Goal: Transaction & Acquisition: Purchase product/service

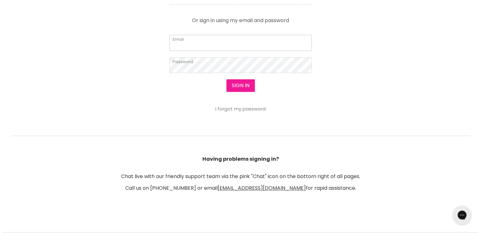
type input "cs.discountsalonsupplies@gmail.com"
click at [238, 86] on button "Sign in" at bounding box center [240, 85] width 28 height 13
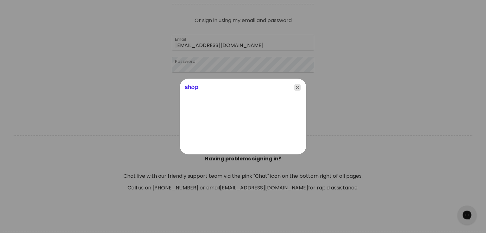
click at [295, 89] on icon "Close" at bounding box center [297, 88] width 8 height 8
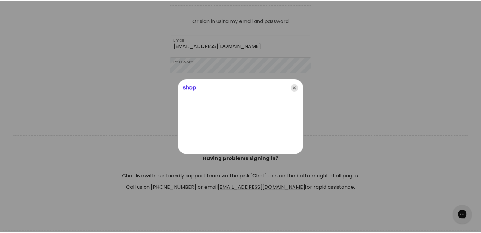
scroll to position [300, 0]
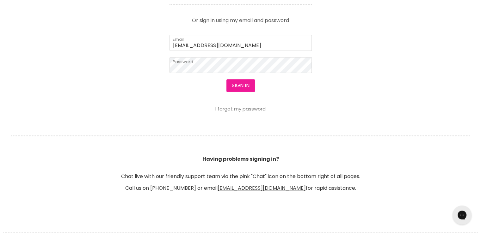
click at [233, 88] on button "Sign in" at bounding box center [240, 85] width 28 height 13
click at [241, 84] on button "Sign in" at bounding box center [240, 85] width 28 height 13
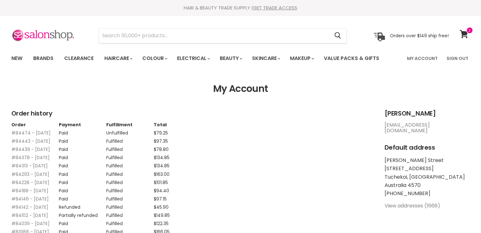
click at [163, 35] on input "Search" at bounding box center [214, 35] width 230 height 15
drag, startPoint x: 0, startPoint y: 0, endPoint x: 162, endPoint y: 35, distance: 165.6
paste input "Kerastase Nutritive 8H Magic Night Serum 90ml"
type input "Kerastase Nutritive 8H Magic Night Serum 90ml"
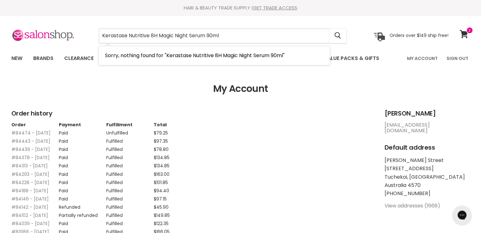
drag, startPoint x: 210, startPoint y: 40, endPoint x: 76, endPoint y: 38, distance: 134.4
click at [76, 38] on div "Kerastase Nutritive 8H Magic Night Serum 90ml Cancel Orders over $149 ship free!" at bounding box center [229, 35] width 437 height 15
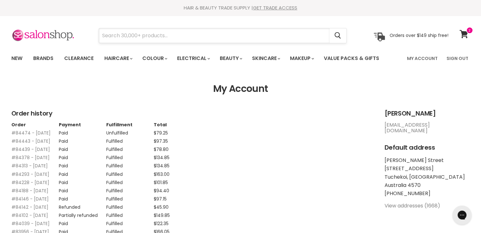
paste input "Punky Colour Semi Permanent - Platnium Blonde"
type input "Punky Colour Semi Permanent - Platnium Blonde"
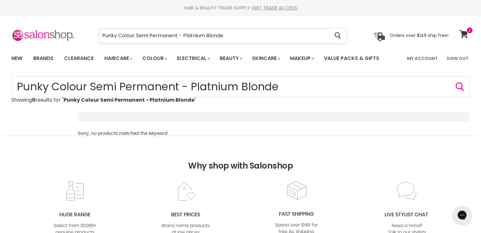
drag, startPoint x: 0, startPoint y: 0, endPoint x: 140, endPoint y: 37, distance: 145.2
click at [140, 37] on input "Punky Colour Semi Permanent - Platnium Blonde" at bounding box center [214, 35] width 230 height 15
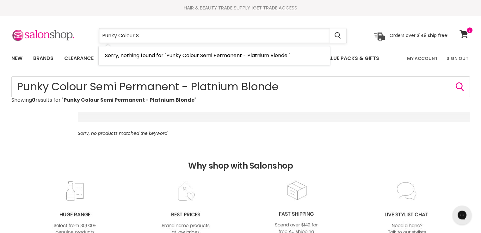
type input "Punky Colour"
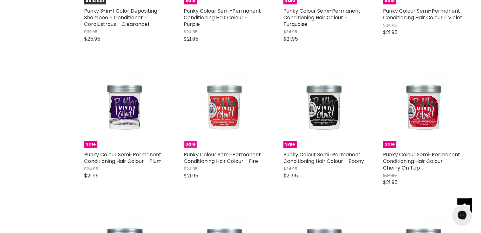
scroll to position [537, 0]
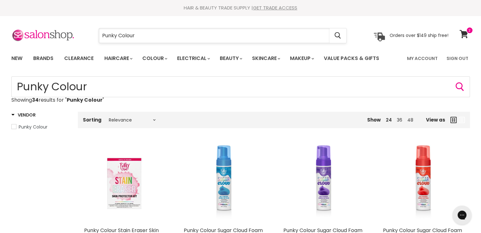
click at [171, 38] on input "Punky Colour" at bounding box center [214, 35] width 230 height 15
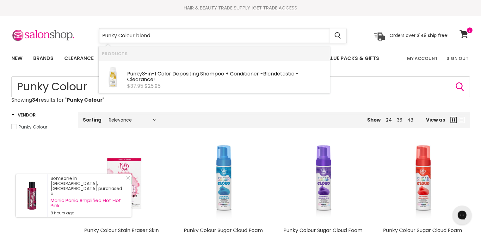
type input "Punky Colour blonde"
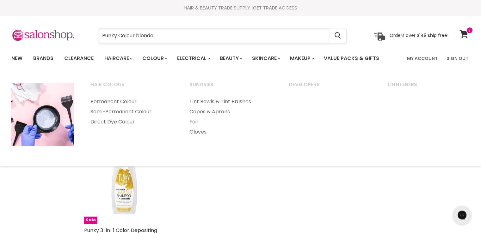
click at [177, 36] on input "Punky Colour blonde" at bounding box center [214, 35] width 230 height 15
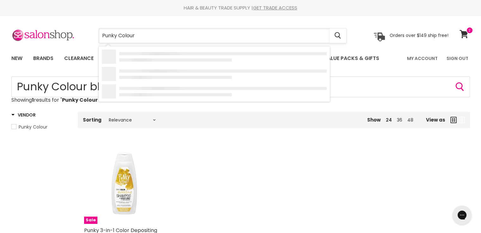
type input "Punky Colour"
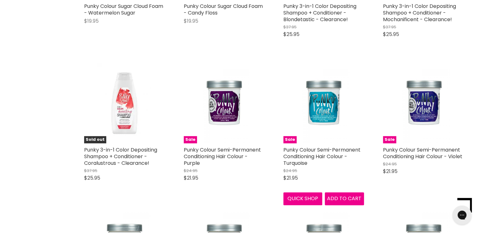
scroll to position [379, 0]
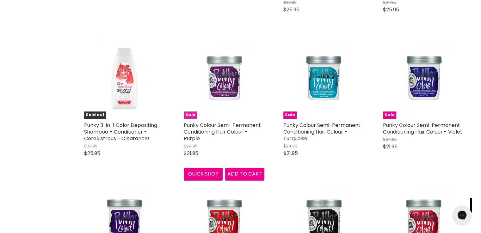
click at [231, 74] on img "Main content" at bounding box center [223, 78] width 53 height 81
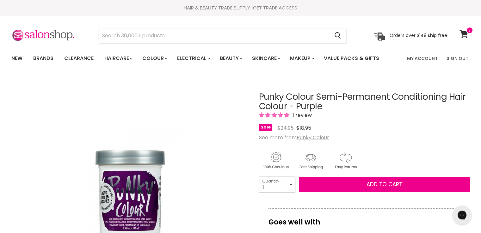
drag, startPoint x: 340, startPoint y: 109, endPoint x: 251, endPoint y: 100, distance: 88.6
